Goal: Information Seeking & Learning: Check status

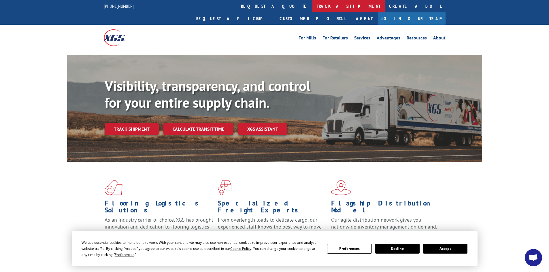
click at [312, 1] on link "track a shipment" at bounding box center [348, 6] width 72 height 12
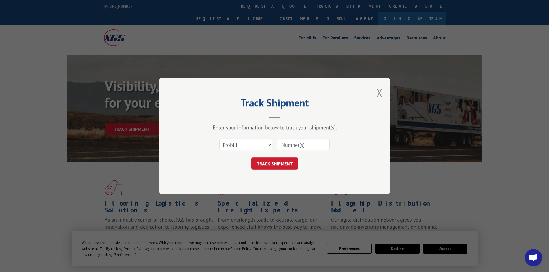
click at [301, 148] on input at bounding box center [303, 145] width 53 height 12
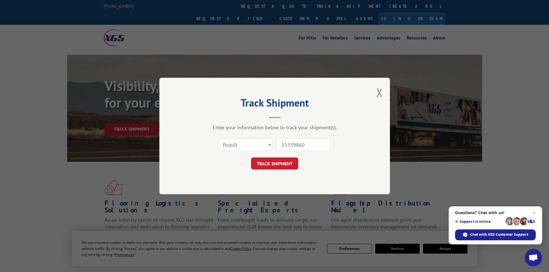
type input "15339860"
click at [251, 158] on button "TRACK SHIPMENT" at bounding box center [274, 164] width 47 height 12
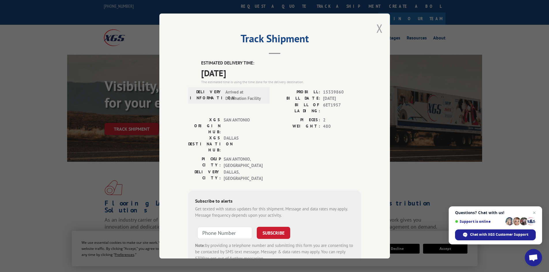
click at [377, 31] on button "Close modal" at bounding box center [379, 28] width 6 height 15
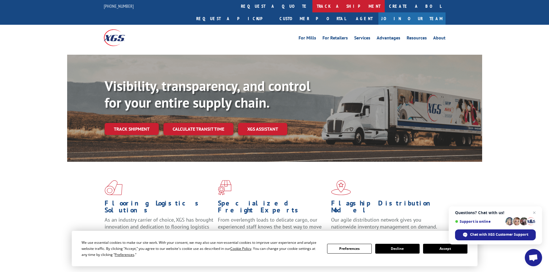
click at [312, 2] on link "track a shipment" at bounding box center [348, 6] width 72 height 12
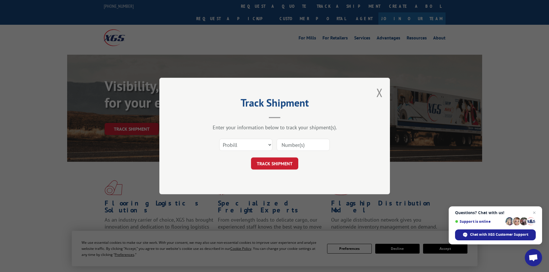
click at [284, 145] on input at bounding box center [303, 145] width 53 height 12
type input "15339860"
click at [251, 158] on button "TRACK SHIPMENT" at bounding box center [274, 164] width 47 height 12
